Goal: Complete application form: Complete application form

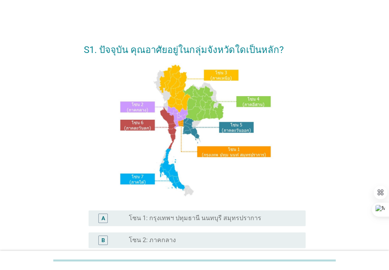
scroll to position [189, 0]
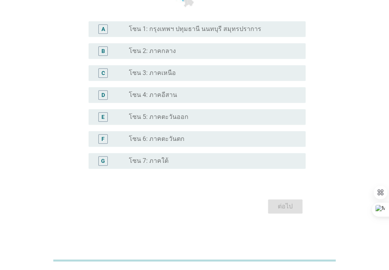
click at [201, 116] on div "radio_button_unchecked โซน 5: ภาคตะวันออก" at bounding box center [211, 117] width 164 height 8
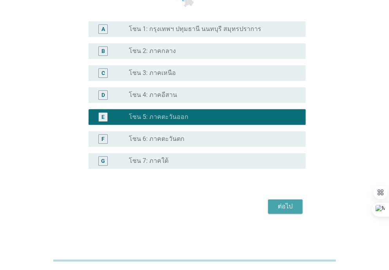
click at [281, 205] on div "ต่อไป" at bounding box center [285, 205] width 22 height 9
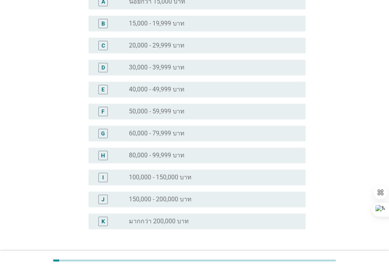
scroll to position [127, 0]
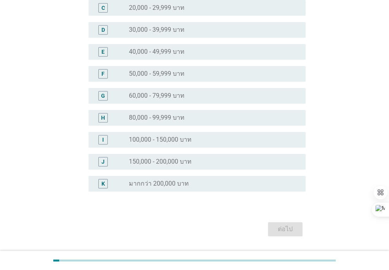
click at [225, 163] on div "radio_button_unchecked 150,000 - 200,000 บาท" at bounding box center [211, 161] width 164 height 8
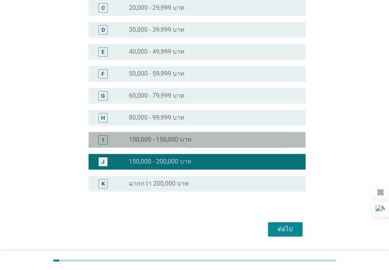
click at [214, 143] on div "radio_button_unchecked 100,000 - 150,000 บาท" at bounding box center [214, 139] width 170 height 9
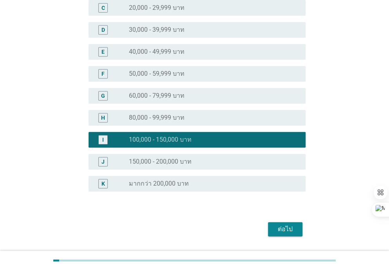
click at [278, 230] on div "ต่อไป" at bounding box center [285, 228] width 22 height 9
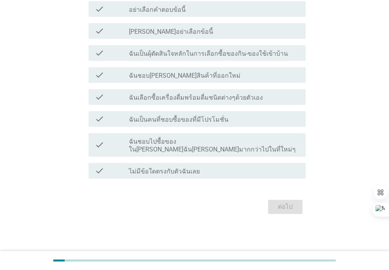
scroll to position [0, 0]
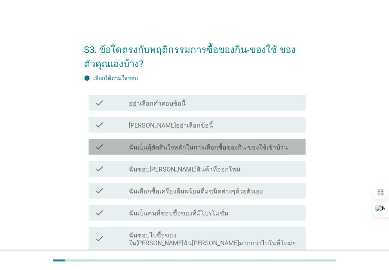
click at [179, 149] on label "ฉันเป็นผุ้ตัดสินใจหลักในการเลือกซื้อของกิน-ของใช้เข้าบ้าน" at bounding box center [208, 147] width 159 height 8
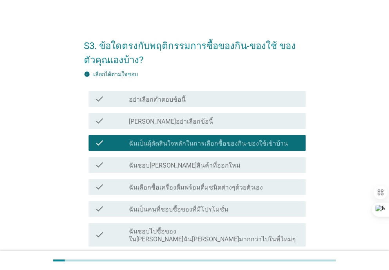
scroll to position [9, 0]
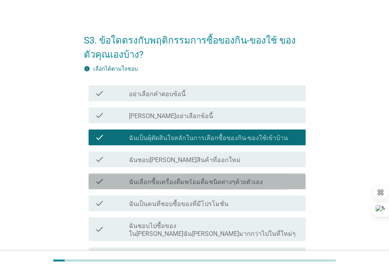
click at [264, 188] on div "check check_box_outline_blank ฉันเลือกซื้อเครื่องดื่มพร้อมดื่มชนิดต่างๆด้วยตัวเ…" at bounding box center [197, 181] width 217 height 16
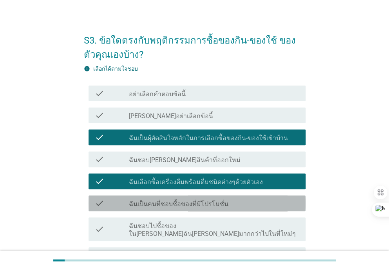
click at [286, 206] on div "check_box_outline_blank ฉันเป็นคนที่ชอบซื้อของที่มีโปรโมชั่น" at bounding box center [214, 202] width 170 height 9
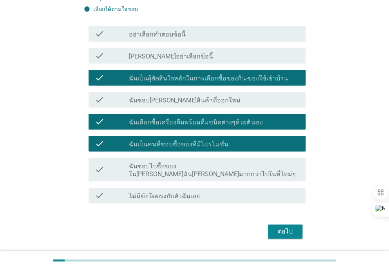
scroll to position [86, 0]
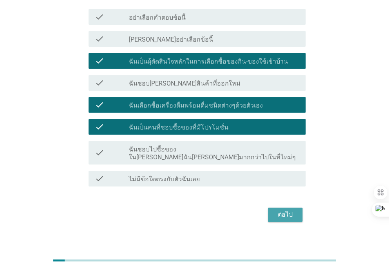
click at [281, 210] on div "ต่อไป" at bounding box center [285, 214] width 22 height 9
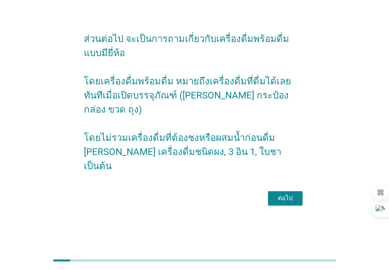
scroll to position [0, 0]
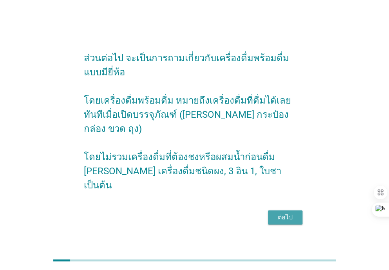
click at [277, 212] on div "ต่อไป" at bounding box center [285, 216] width 22 height 9
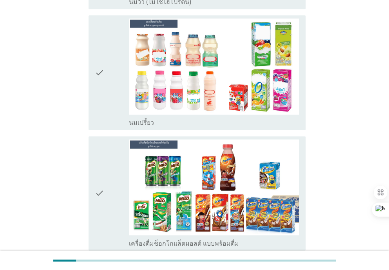
scroll to position [380, 0]
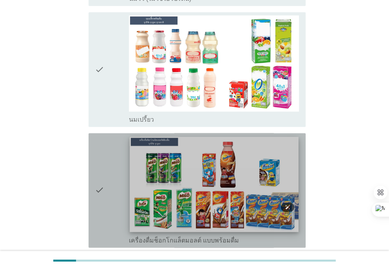
click at [225, 163] on img at bounding box center [214, 183] width 169 height 95
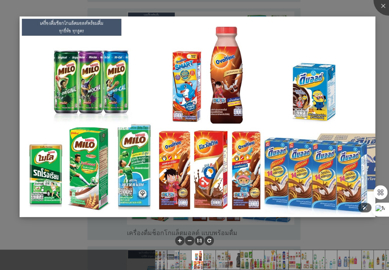
click at [290, 166] on img at bounding box center [197, 116] width 355 height 200
click at [167, 168] on img at bounding box center [197, 116] width 355 height 200
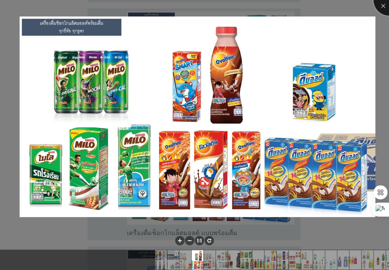
click at [379, 9] on div at bounding box center [388, -1] width 31 height 31
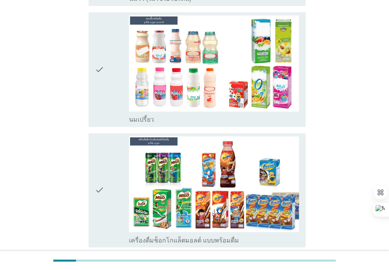
click at [100, 174] on icon "check" at bounding box center [99, 190] width 9 height 108
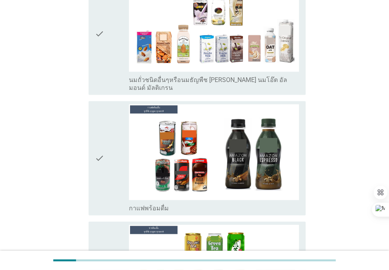
scroll to position [787, 0]
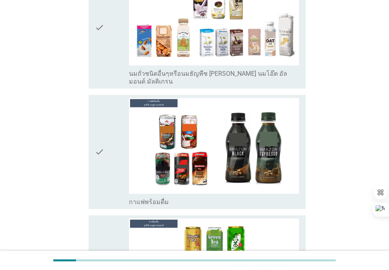
click at [98, 129] on icon "check" at bounding box center [99, 152] width 9 height 108
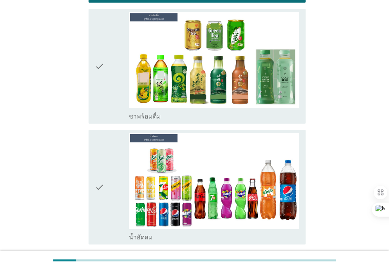
scroll to position [1035, 0]
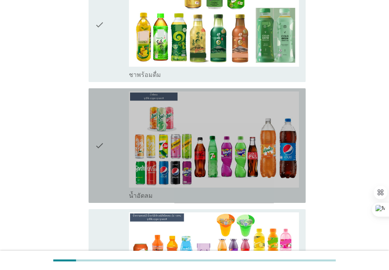
click at [107, 129] on div "check" at bounding box center [112, 145] width 34 height 108
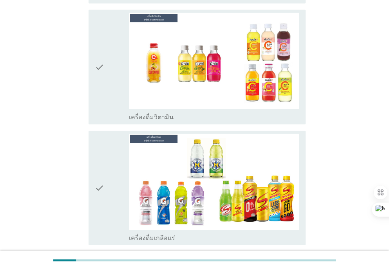
scroll to position [2104, 0]
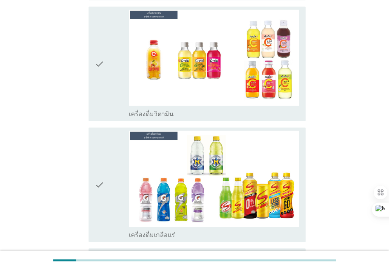
click at [101, 156] on icon "check" at bounding box center [99, 184] width 9 height 108
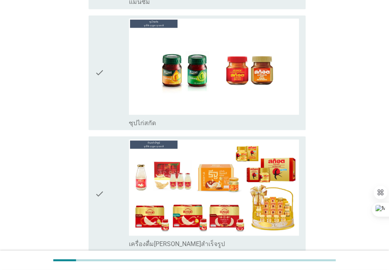
scroll to position [2857, 0]
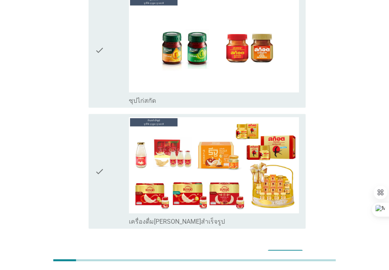
click at [280, 251] on div "ต่อไป" at bounding box center [285, 255] width 22 height 9
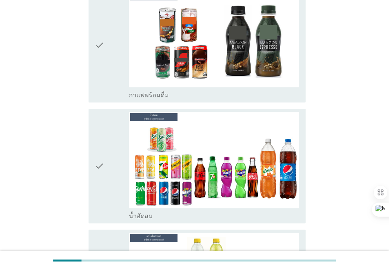
scroll to position [224, 0]
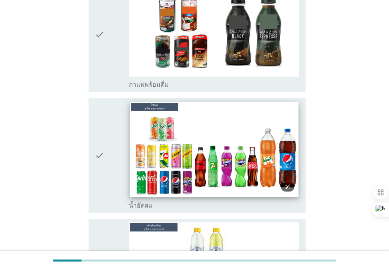
click at [228, 190] on img at bounding box center [214, 148] width 169 height 95
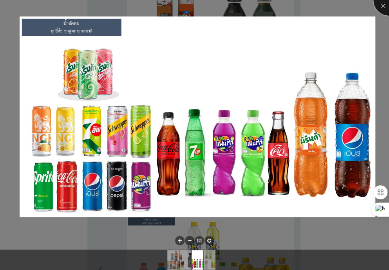
click at [387, 4] on div at bounding box center [388, -1] width 31 height 31
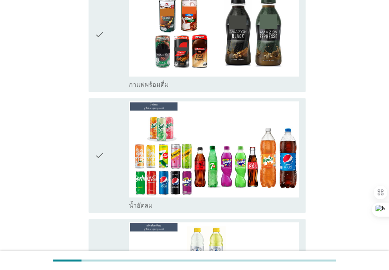
click at [106, 163] on div "check" at bounding box center [112, 155] width 34 height 108
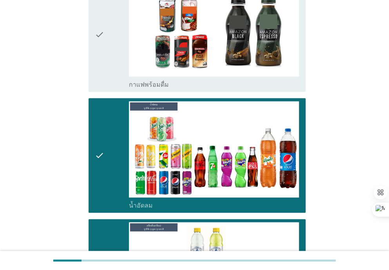
scroll to position [378, 0]
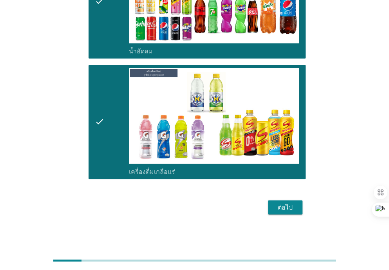
click at [276, 205] on div "ต่อไป" at bounding box center [285, 206] width 22 height 9
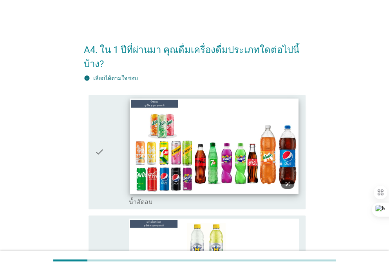
click at [232, 168] on img at bounding box center [214, 145] width 169 height 95
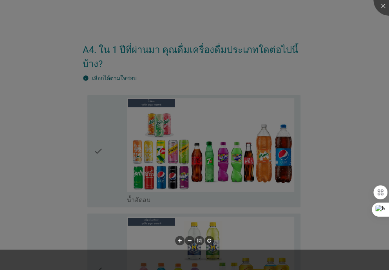
click at [253, 225] on div at bounding box center [194, 135] width 389 height 270
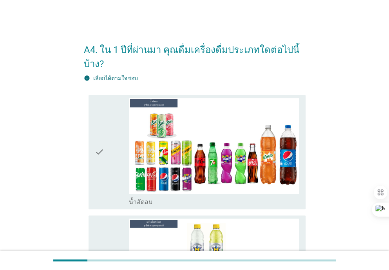
click at [112, 175] on div "check" at bounding box center [112, 152] width 34 height 108
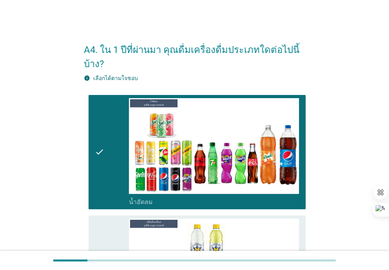
click at [105, 233] on div "check" at bounding box center [112, 272] width 34 height 108
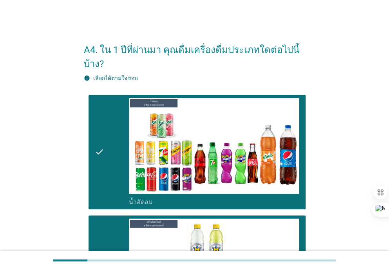
scroll to position [173, 0]
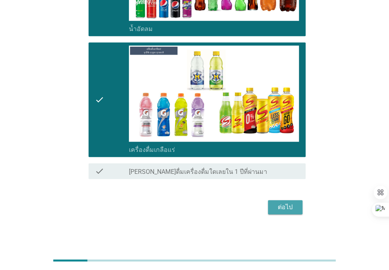
click at [282, 209] on div "ต่อไป" at bounding box center [285, 206] width 22 height 9
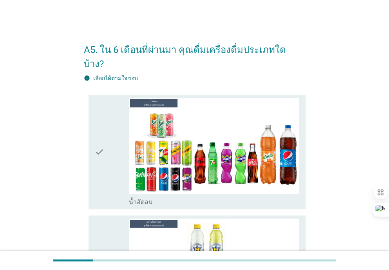
click at [87, 147] on div "check check_box น้ำอัดลม" at bounding box center [195, 152] width 222 height 121
click at [111, 178] on div "check" at bounding box center [112, 152] width 34 height 108
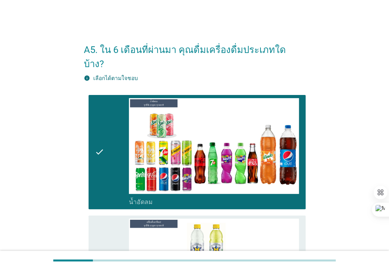
click at [109, 229] on div "check" at bounding box center [112, 272] width 34 height 108
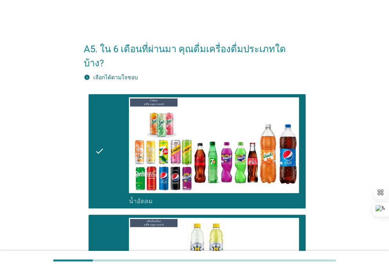
scroll to position [159, 0]
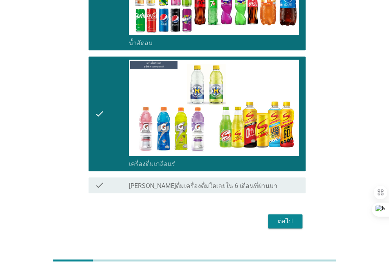
click at [285, 216] on div "ต่อไป" at bounding box center [285, 220] width 22 height 9
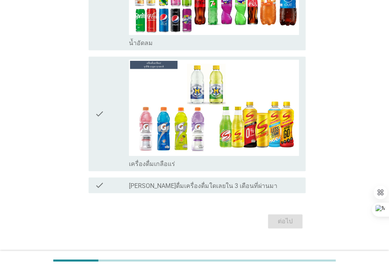
scroll to position [0, 0]
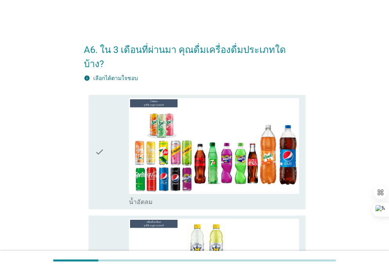
click at [103, 146] on icon "check" at bounding box center [99, 152] width 9 height 108
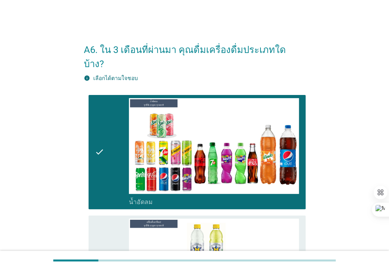
click at [112, 229] on div "check" at bounding box center [112, 272] width 34 height 108
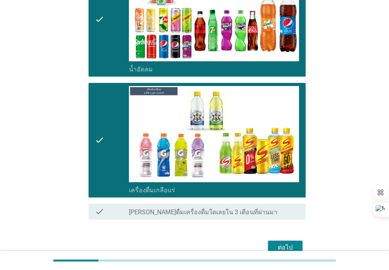
scroll to position [155, 0]
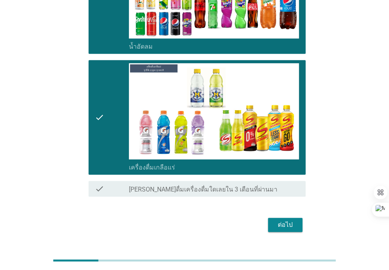
click at [286, 220] on div "ต่อไป" at bounding box center [285, 224] width 22 height 9
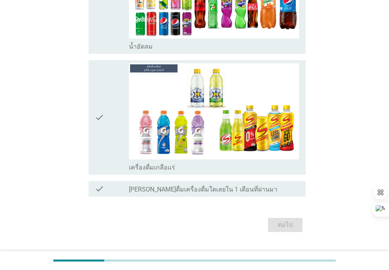
scroll to position [0, 0]
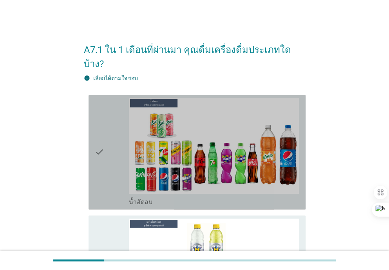
click at [106, 157] on div "check" at bounding box center [112, 152] width 34 height 108
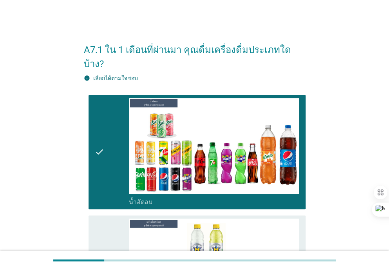
click at [109, 235] on div "check" at bounding box center [112, 272] width 34 height 108
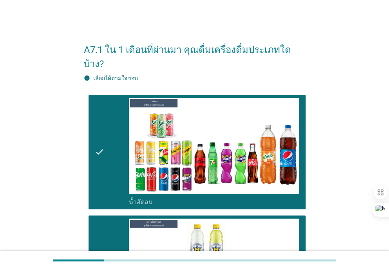
scroll to position [159, 0]
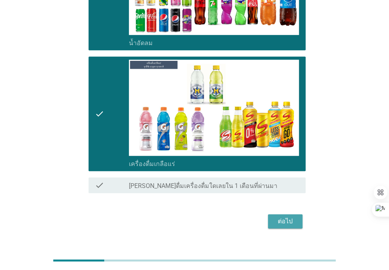
click at [276, 214] on button "ต่อไป" at bounding box center [285, 221] width 34 height 14
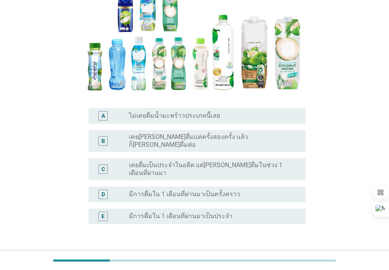
scroll to position [124, 0]
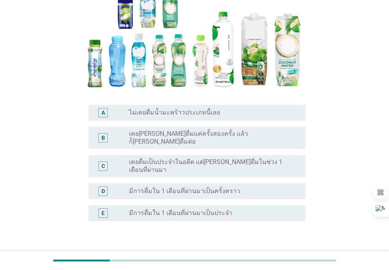
click at [216, 158] on label "เคยดื่มเป็นประจำในอดีต แต่[PERSON_NAME]ดื่มในช่วง 1 เดือนที่ผ่านมา" at bounding box center [211, 166] width 164 height 16
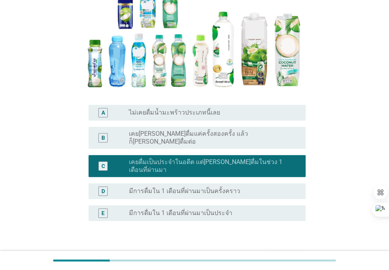
click at [283, 253] on div "ต่อไป" at bounding box center [285, 257] width 22 height 9
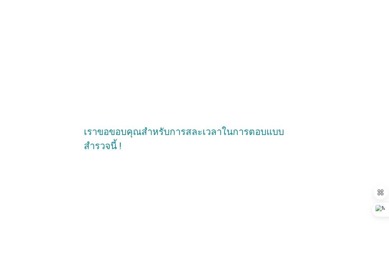
scroll to position [0, 0]
